Goal: Transaction & Acquisition: Purchase product/service

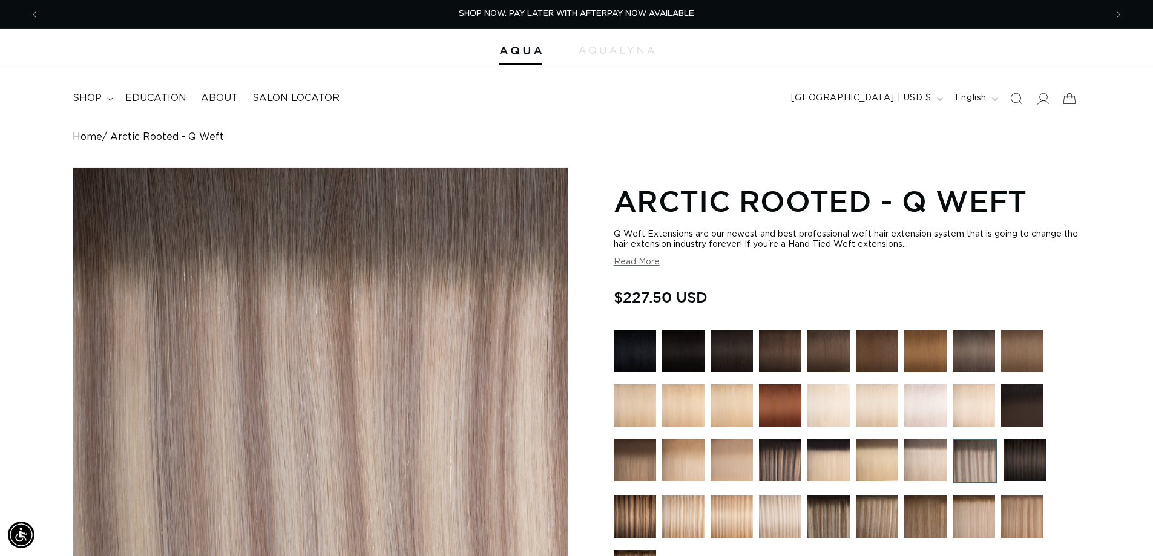
click at [90, 99] on span "shop" at bounding box center [87, 98] width 29 height 13
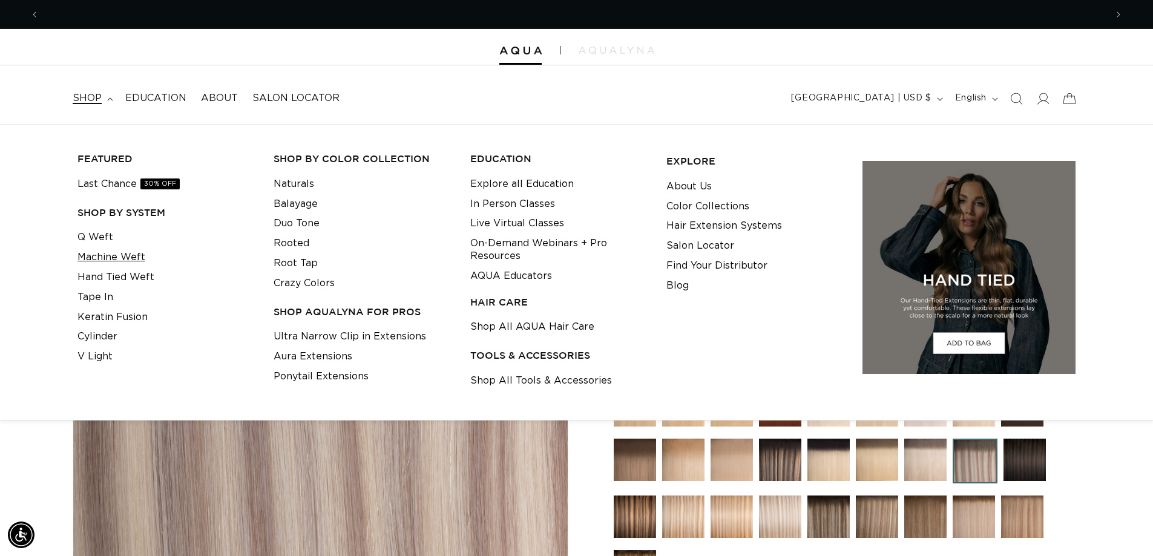
scroll to position [0, 2134]
click at [93, 298] on link "Tape In" at bounding box center [95, 298] width 36 height 20
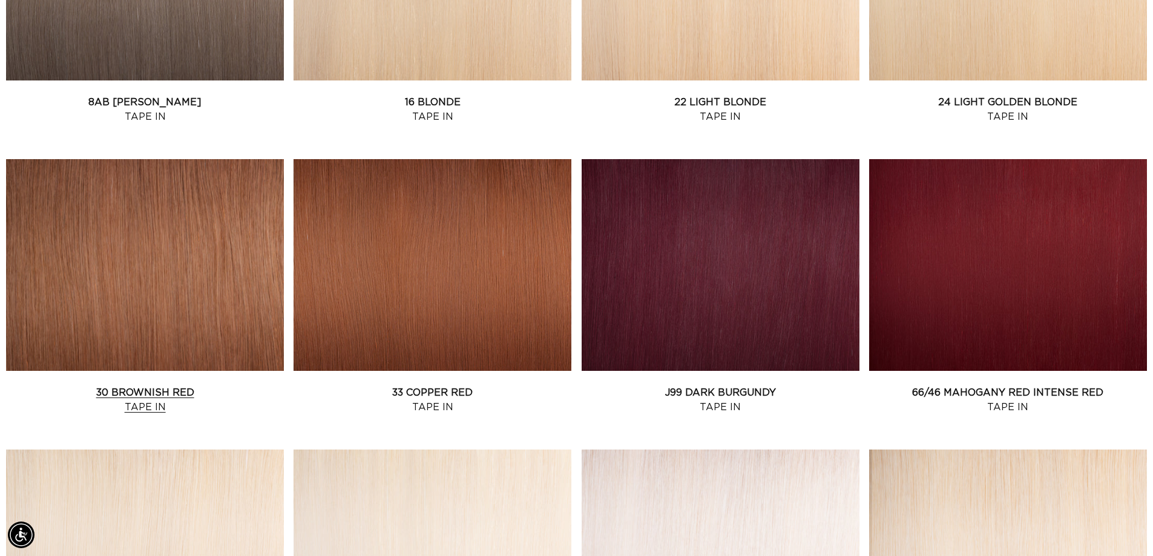
click at [108, 386] on link "30 Brownish Red Tape In" at bounding box center [145, 400] width 278 height 29
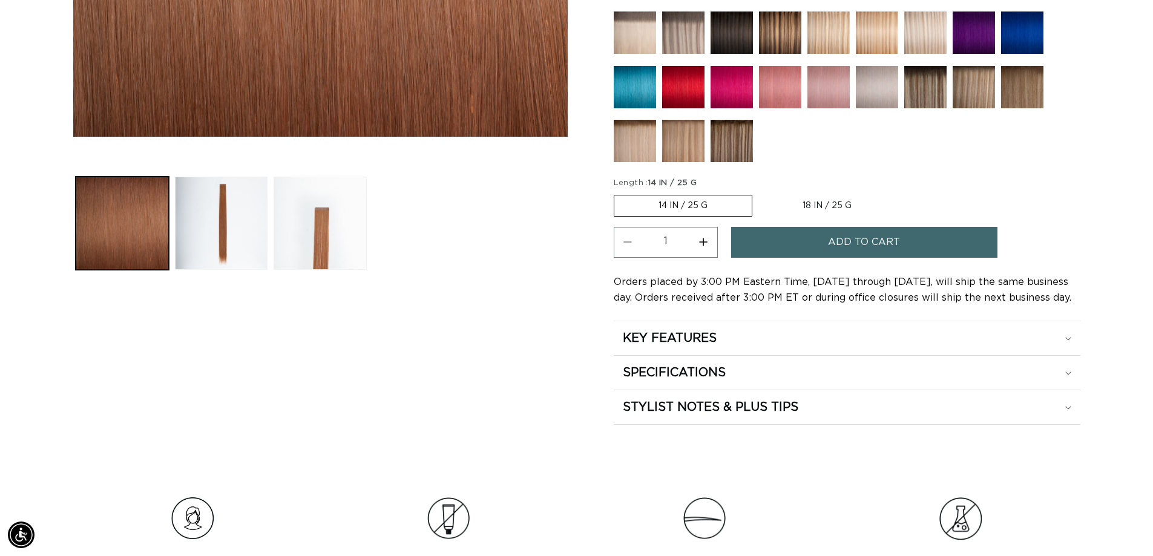
click at [819, 209] on label "18 IN / 25 G Variant sold out or unavailable" at bounding box center [826, 206] width 137 height 21
click at [759, 193] on input "18 IN / 25 G Variant sold out or unavailable" at bounding box center [758, 192] width 1 height 1
radio input "true"
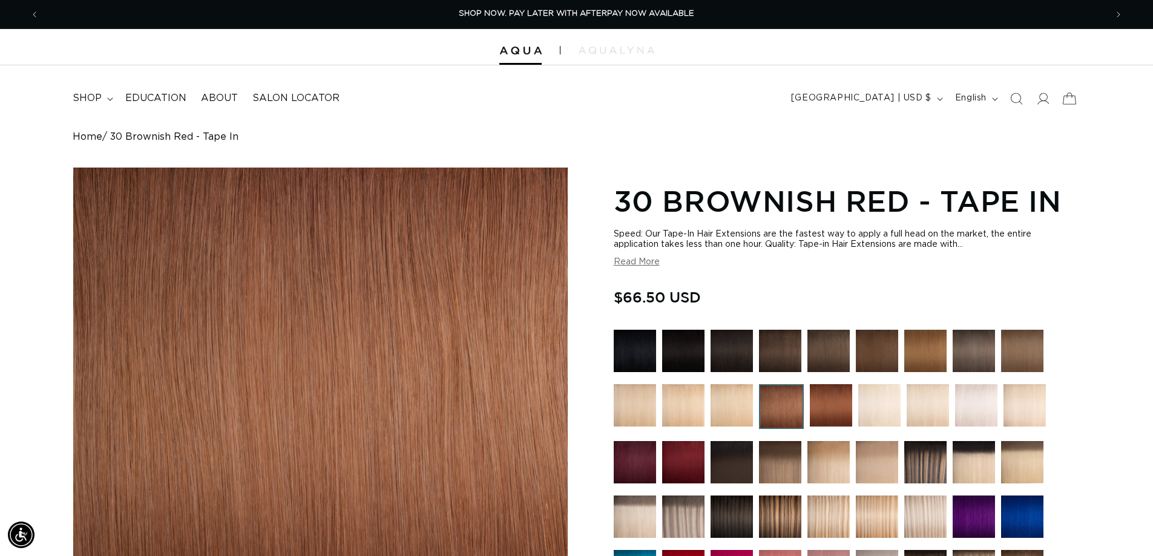
click at [1070, 95] on icon at bounding box center [1069, 98] width 28 height 28
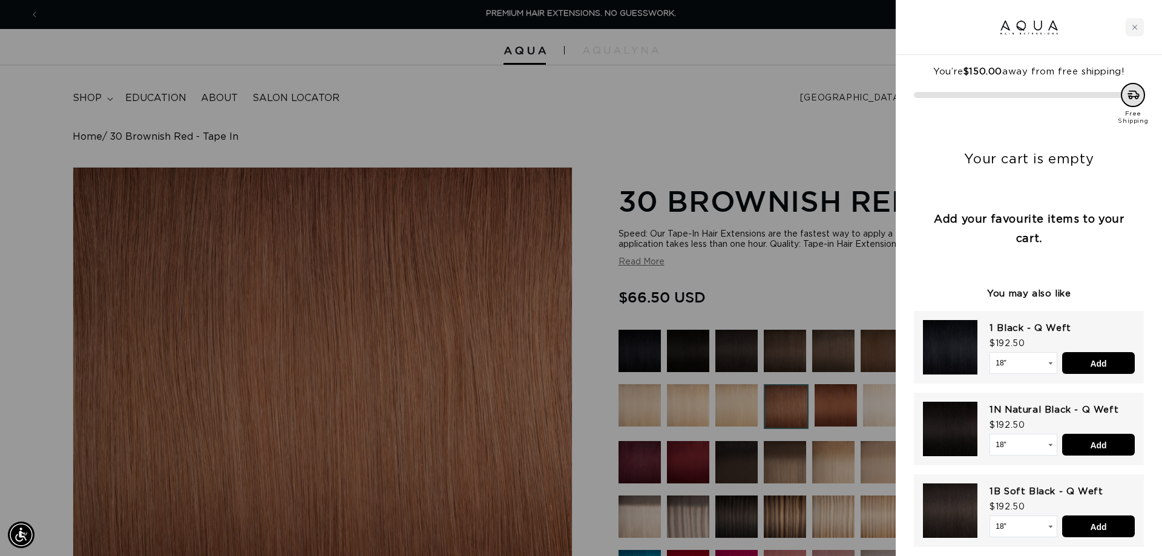
click at [783, 148] on div at bounding box center [581, 278] width 1162 height 556
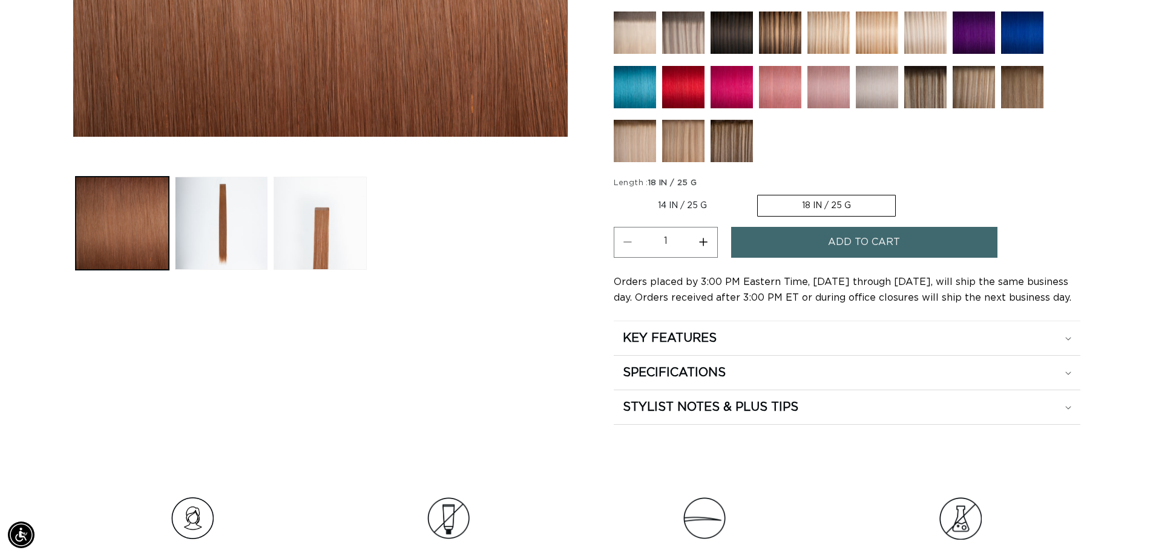
click at [807, 208] on label "18 IN / 25 G Variant sold out or unavailable" at bounding box center [826, 206] width 139 height 22
click at [758, 193] on input "18 IN / 25 G Variant sold out or unavailable" at bounding box center [757, 192] width 1 height 1
click at [778, 247] on button "Add to cart" at bounding box center [864, 242] width 266 height 31
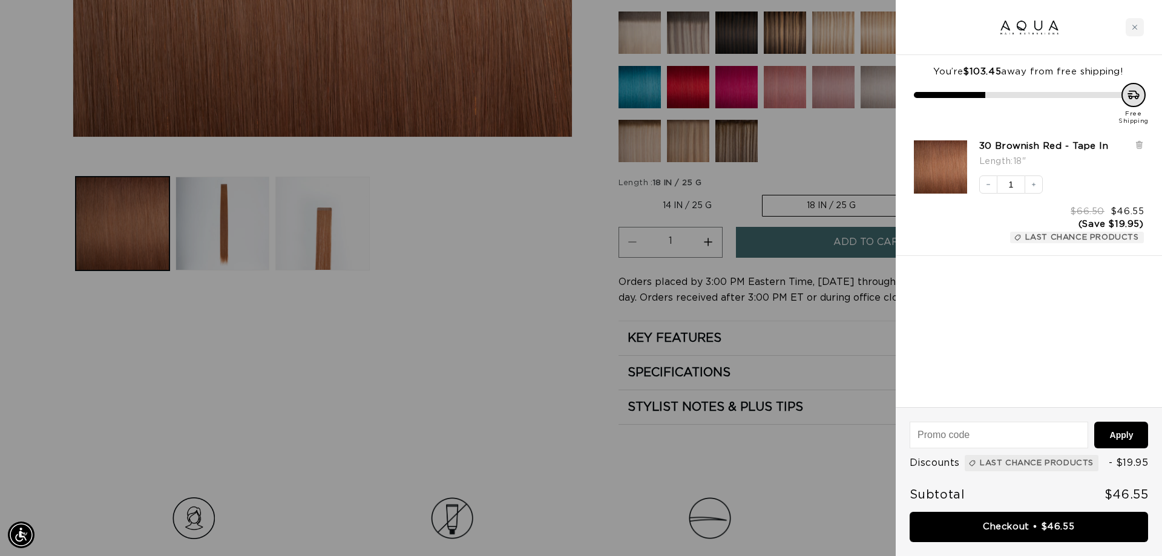
click at [510, 352] on div at bounding box center [581, 278] width 1162 height 556
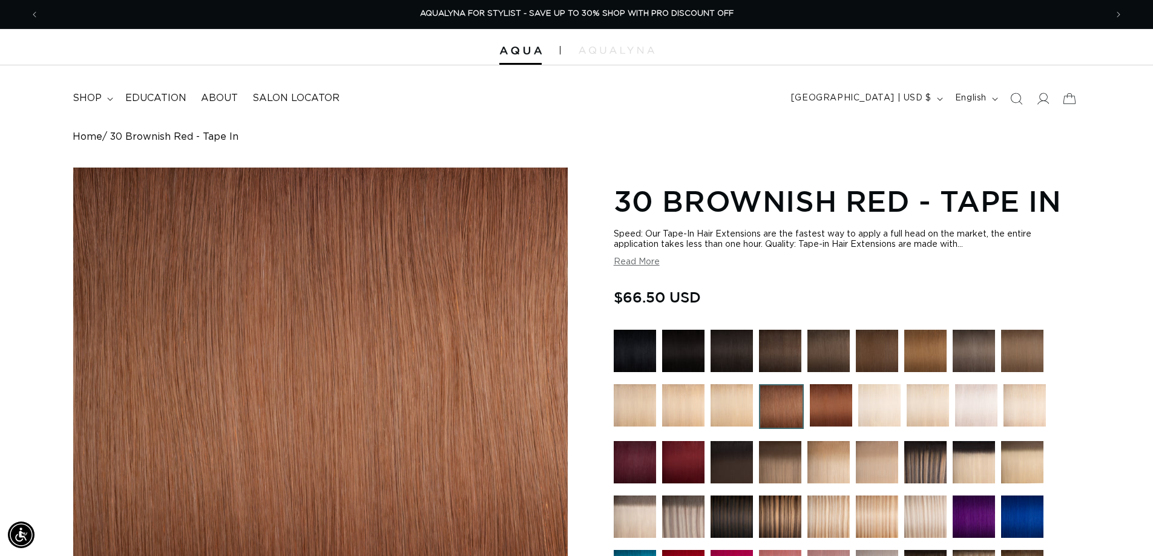
click at [821, 409] on img at bounding box center [831, 405] width 42 height 42
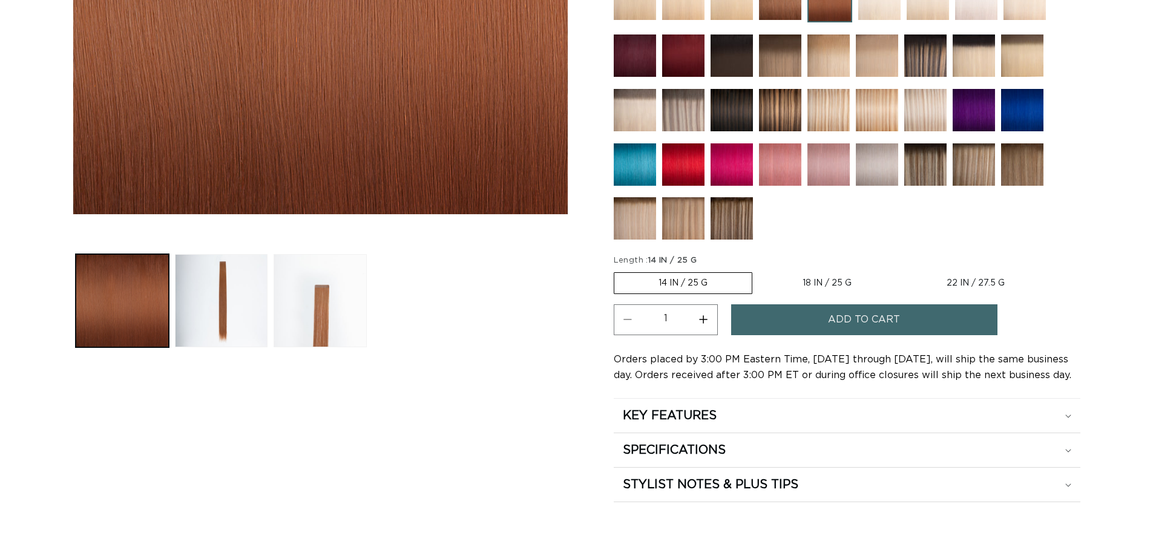
scroll to position [424, 0]
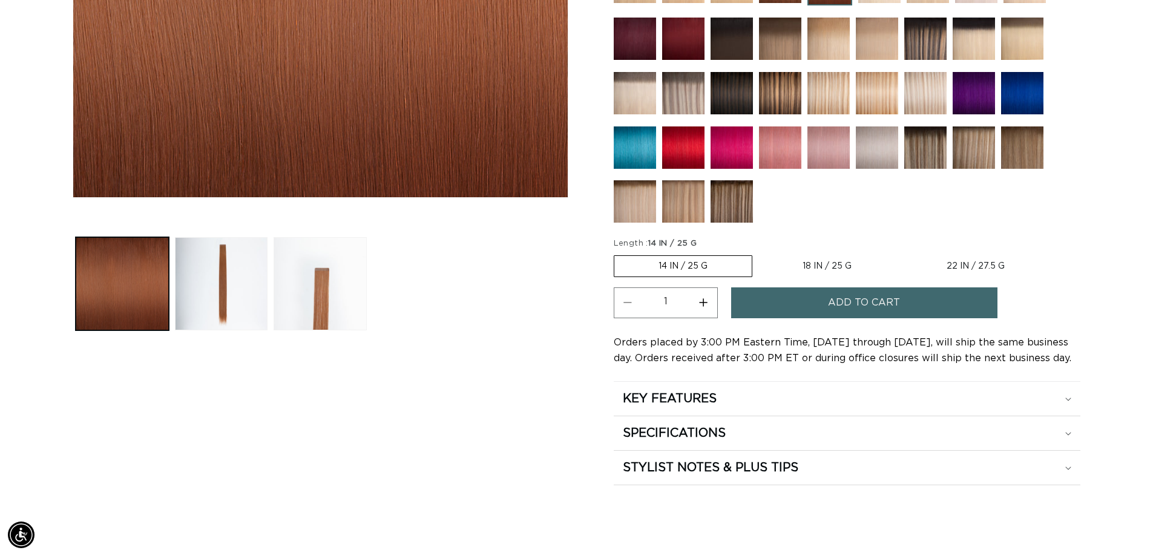
click at [960, 267] on label "22 IN / 27.5 G Variant sold out or unavailable" at bounding box center [975, 266] width 146 height 21
click at [902, 254] on input "22 IN / 27.5 G Variant sold out or unavailable" at bounding box center [902, 253] width 1 height 1
radio input "true"
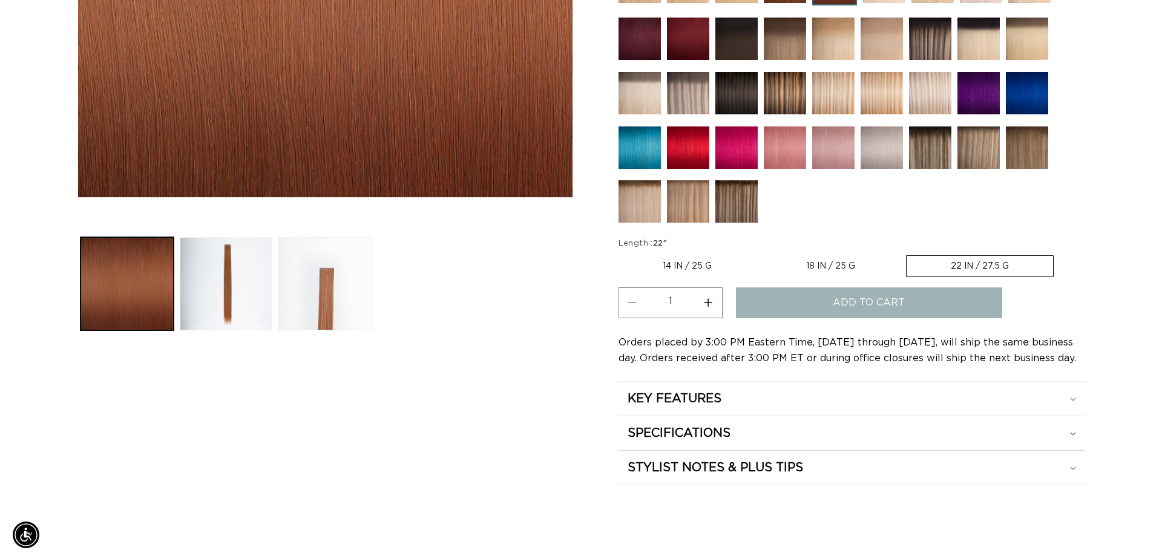
scroll to position [0, 1067]
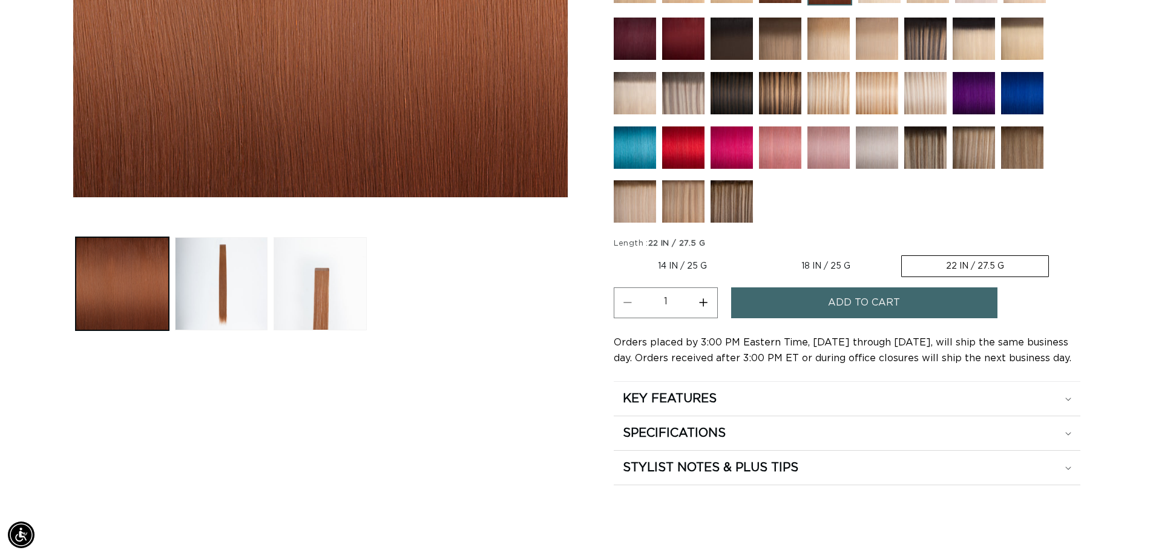
click at [869, 310] on span "Add to cart" at bounding box center [864, 303] width 72 height 31
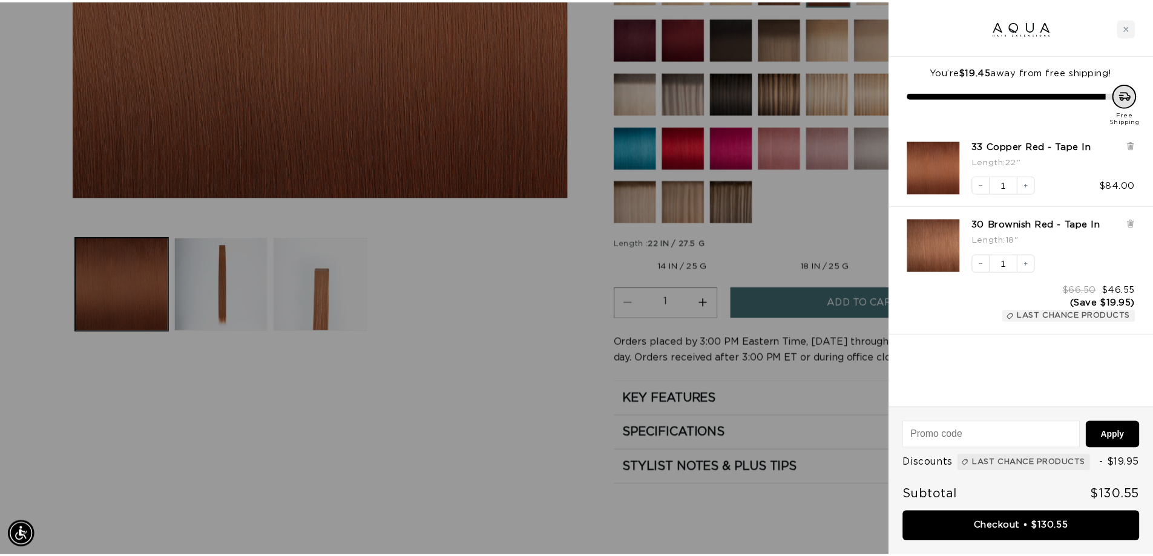
scroll to position [0, 0]
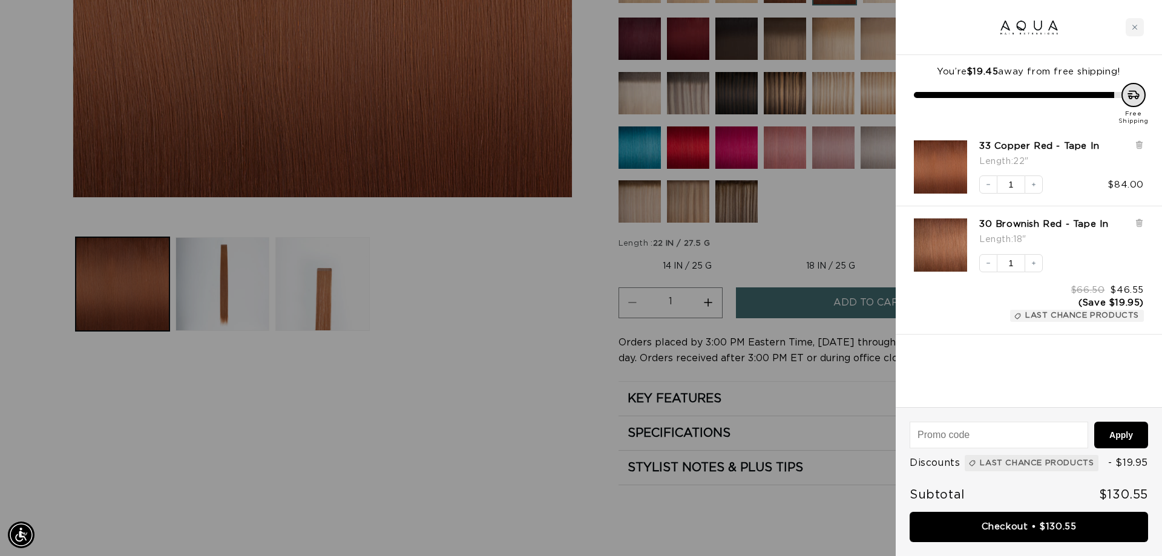
click at [540, 370] on div at bounding box center [581, 278] width 1162 height 556
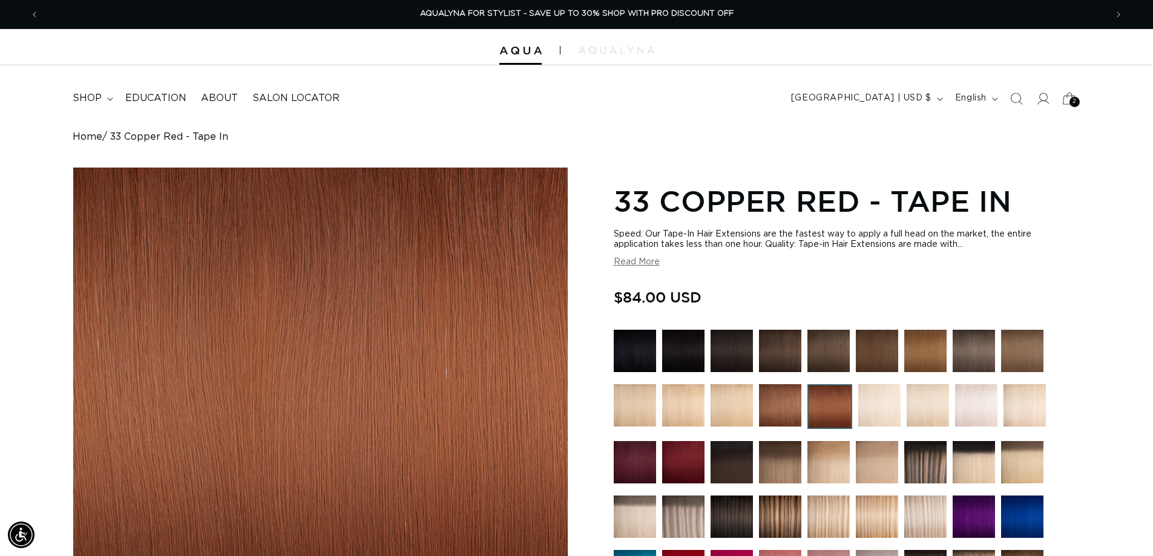
click at [1071, 97] on div "2 2" at bounding box center [1075, 102] width 10 height 10
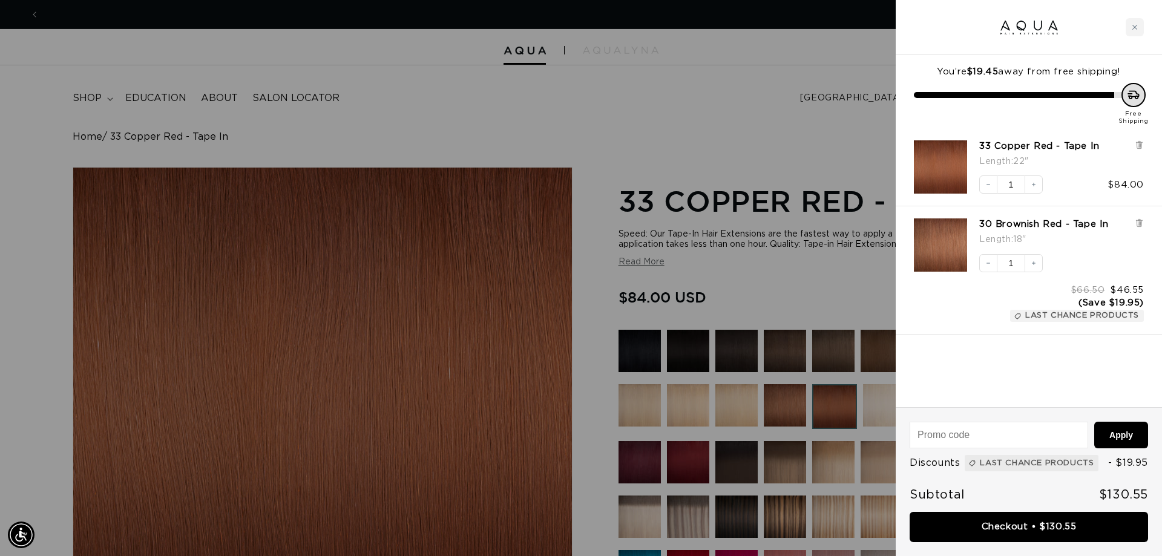
scroll to position [0, 2152]
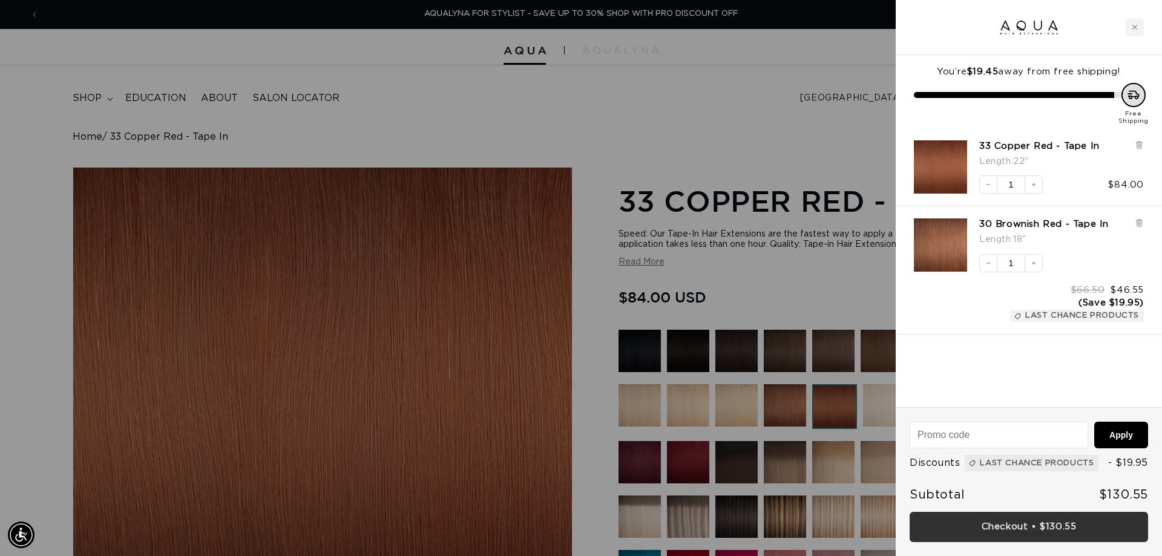
click at [1042, 522] on link "Checkout • $130.55" at bounding box center [1029, 527] width 238 height 31
